Goal: Transaction & Acquisition: Purchase product/service

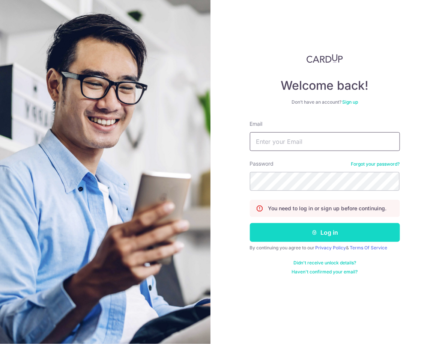
type input "michael.schaerer@gmail.com"
click at [320, 233] on button "Log in" at bounding box center [325, 232] width 150 height 19
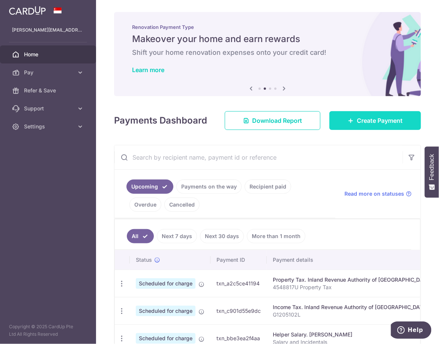
click at [377, 121] on span "Create Payment" at bounding box center [380, 120] width 46 height 9
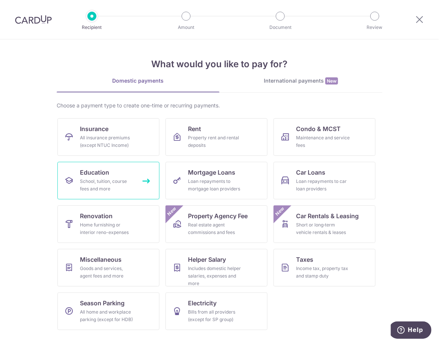
click at [148, 179] on link "Education School, tuition, course fees and more" at bounding box center [108, 181] width 102 height 38
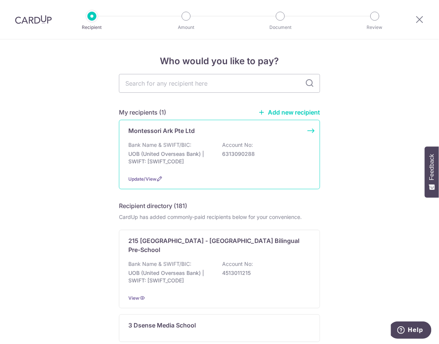
click at [231, 134] on div "Montessori Ark Pte Ltd" at bounding box center [215, 130] width 174 height 9
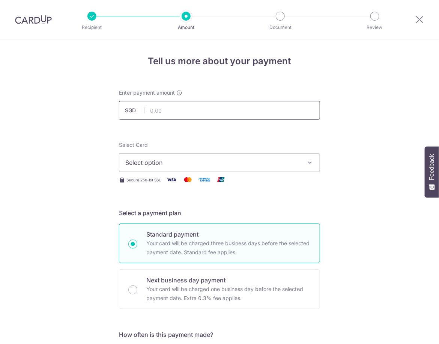
click at [191, 105] on input "text" at bounding box center [219, 110] width 201 height 19
type input "2,425.25"
click at [259, 158] on button "Select option" at bounding box center [219, 162] width 201 height 19
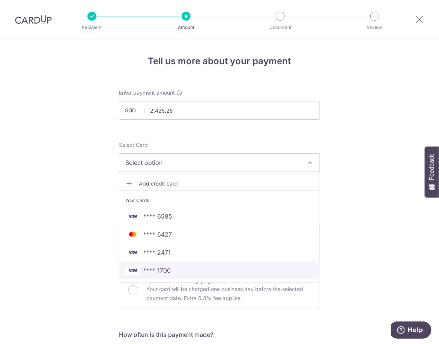
click at [181, 269] on span "**** 1700" at bounding box center [219, 270] width 189 height 9
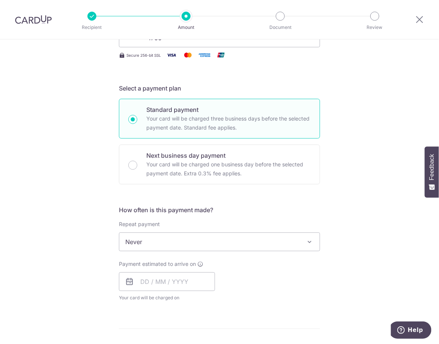
scroll to position [130, 0]
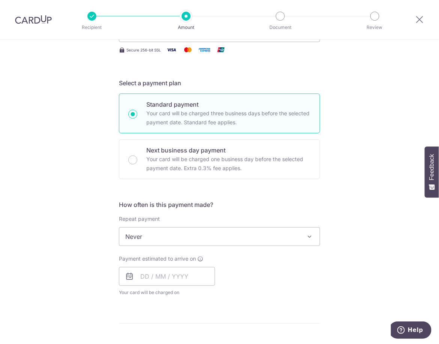
click at [215, 233] on span "Never" at bounding box center [219, 237] width 201 height 18
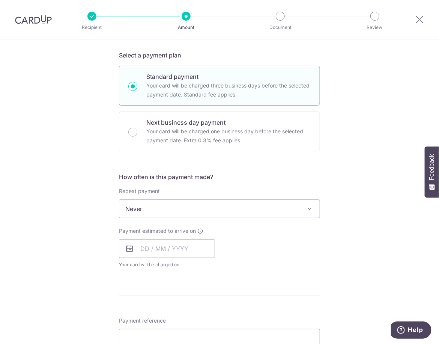
scroll to position [230, 0]
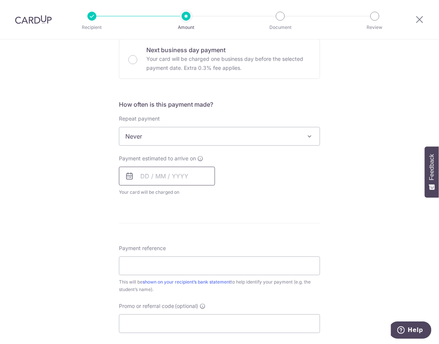
click at [147, 167] on input "text" at bounding box center [167, 176] width 96 height 19
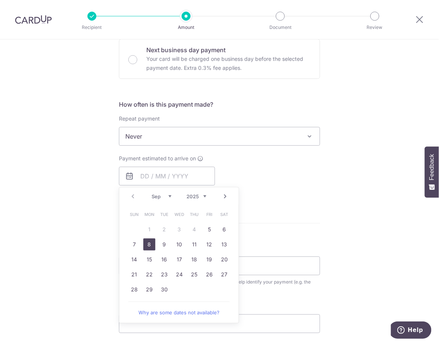
click at [144, 243] on link "8" at bounding box center [149, 245] width 12 height 12
type input "[DATE]"
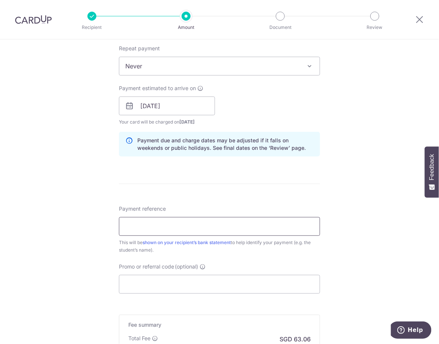
scroll to position [303, 0]
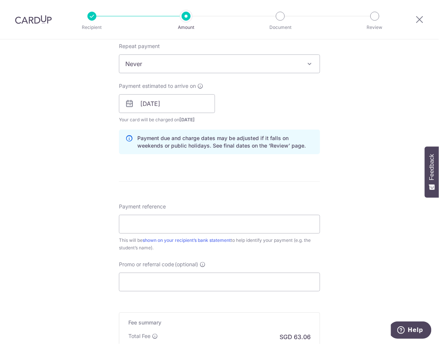
click at [230, 237] on div "This will be shown on your recipient’s bank statement to help identify your pay…" at bounding box center [219, 244] width 201 height 15
click at [225, 225] on input "Payment reference" at bounding box center [219, 224] width 201 height 19
paste input "20250900046"
click at [218, 219] on input "20250900046" at bounding box center [219, 224] width 201 height 19
click at [123, 221] on input "20250900046 [PERSON_NAME]" at bounding box center [219, 224] width 201 height 19
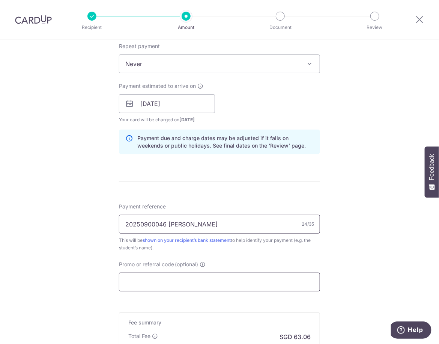
type input "20250900046 [PERSON_NAME]"
click at [235, 281] on input "Promo or referral code (optional)" at bounding box center [219, 282] width 201 height 19
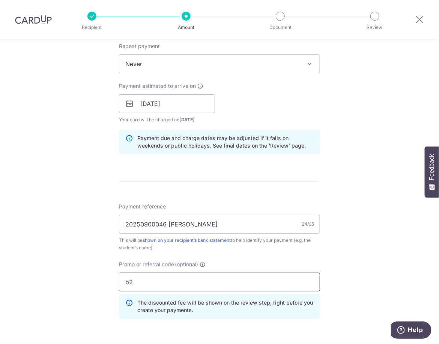
type input "b"
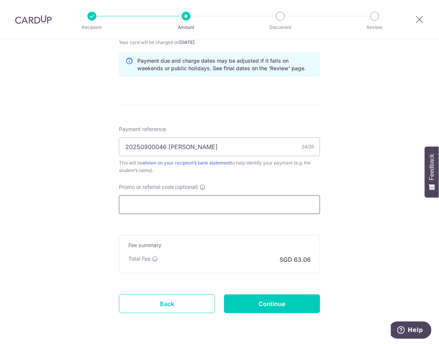
scroll to position [381, 0]
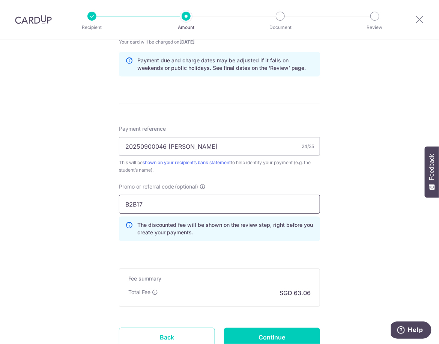
click at [134, 204] on input "B2B17" at bounding box center [219, 204] width 201 height 19
type input "B2C17"
click at [354, 236] on div "Tell us more about your payment Enter payment amount SGD 2,425.25 2425.25 Selec…" at bounding box center [219, 31] width 439 height 744
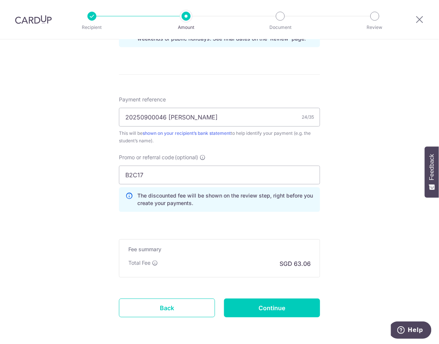
scroll to position [439, 0]
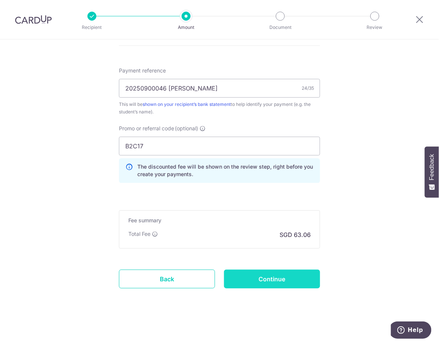
click at [261, 276] on input "Continue" at bounding box center [272, 279] width 96 height 19
type input "Create Schedule"
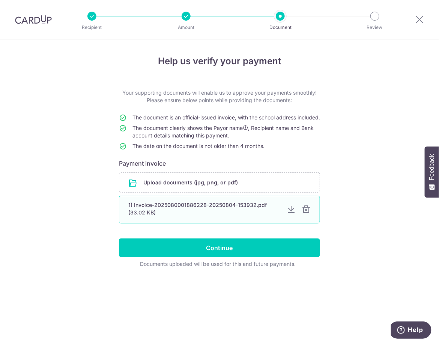
click at [308, 214] on div at bounding box center [306, 209] width 9 height 9
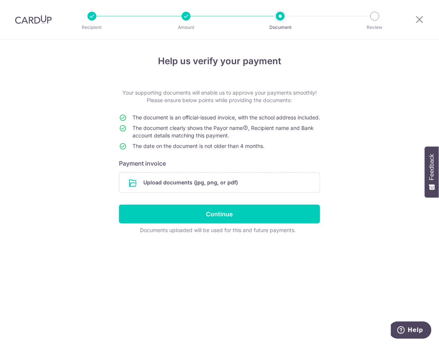
click at [203, 208] on form "Your supporting documents will enable us to approve your payments smoothly! Ple…" at bounding box center [219, 161] width 201 height 145
click at [203, 202] on form "Your supporting documents will enable us to approve your payments smoothly! Ple…" at bounding box center [219, 161] width 201 height 145
click at [198, 189] on input "file" at bounding box center [219, 183] width 201 height 20
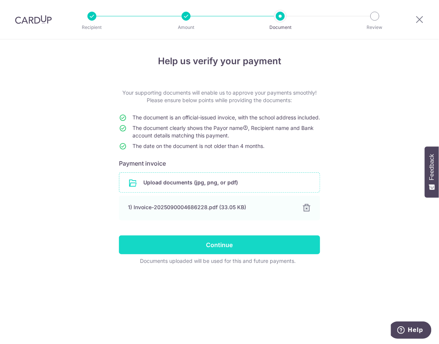
click at [220, 247] on input "Continue" at bounding box center [219, 245] width 201 height 19
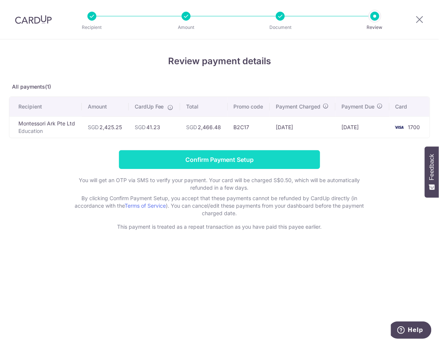
click at [218, 160] on input "Confirm Payment Setup" at bounding box center [219, 159] width 201 height 19
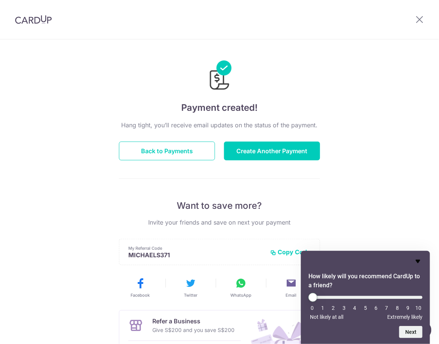
click at [420, 258] on icon "Hide survey" at bounding box center [418, 261] width 9 height 9
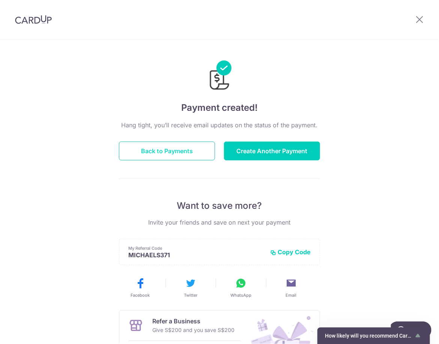
click at [166, 157] on button "Back to Payments" at bounding box center [167, 151] width 96 height 19
